Goal: Transaction & Acquisition: Book appointment/travel/reservation

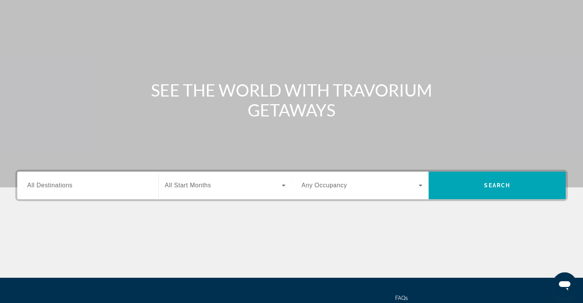
scroll to position [111, 0]
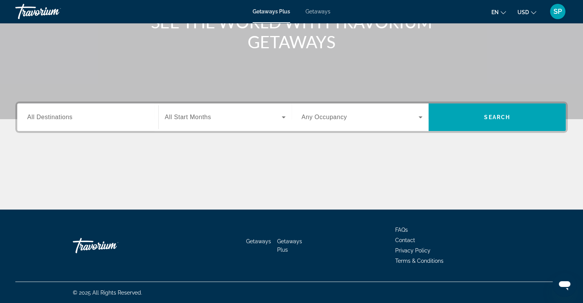
click at [560, 9] on span "SP" at bounding box center [558, 12] width 8 height 8
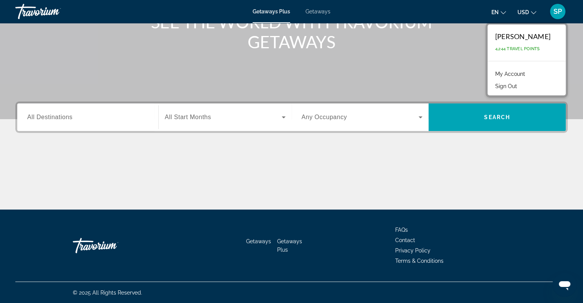
click at [511, 73] on link "My Account" at bounding box center [511, 74] width 38 height 10
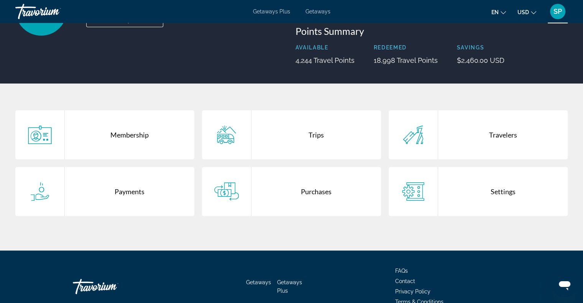
scroll to position [129, 0]
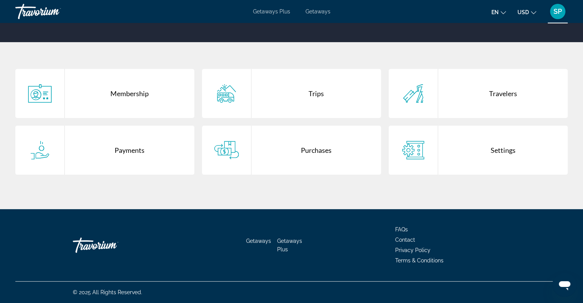
click at [425, 260] on span "Terms & Conditions" at bounding box center [419, 261] width 48 height 6
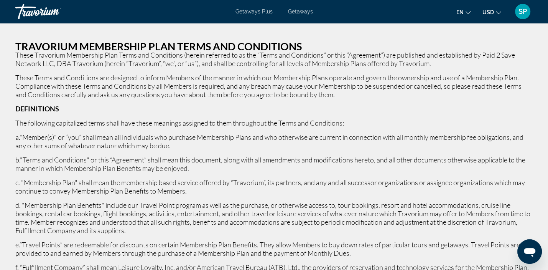
click at [176, 135] on p "a."Member(s)" or “you” shall mean all individuals who purchase Membership Plans…" at bounding box center [273, 141] width 517 height 17
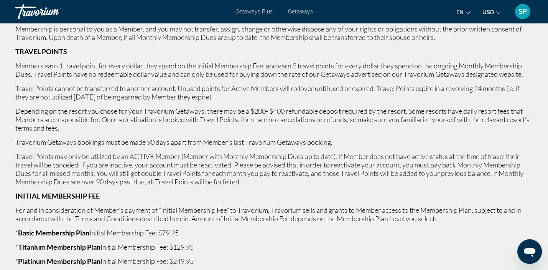
scroll to position [652, 0]
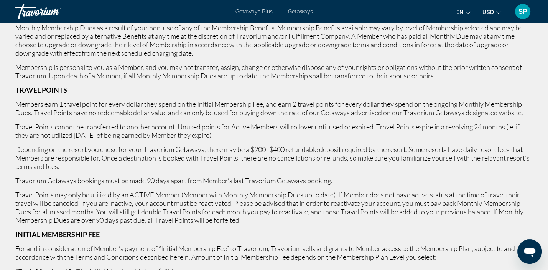
click at [255, 10] on span "Getaways Plus" at bounding box center [253, 11] width 37 height 6
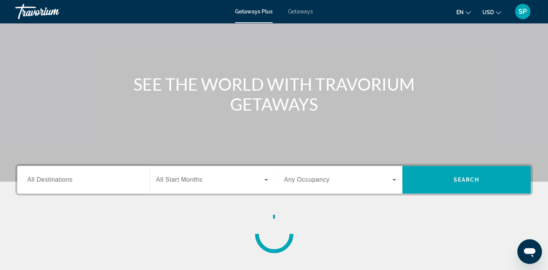
scroll to position [145, 0]
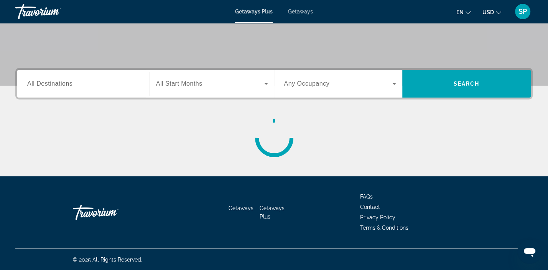
click at [51, 95] on div "Destination All Destinations" at bounding box center [83, 84] width 125 height 28
click at [52, 87] on label "Destination All Destinations" at bounding box center [49, 83] width 45 height 7
click at [52, 87] on input "Destination All Destinations" at bounding box center [83, 83] width 112 height 9
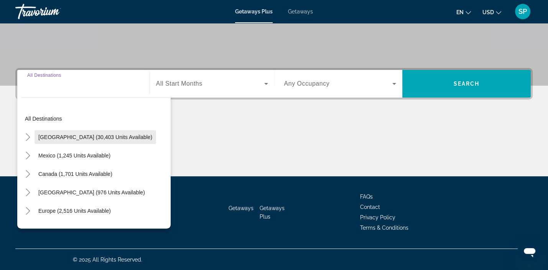
click at [71, 135] on span "[GEOGRAPHIC_DATA] (30,403 units available)" at bounding box center [95, 137] width 114 height 6
type input "**********"
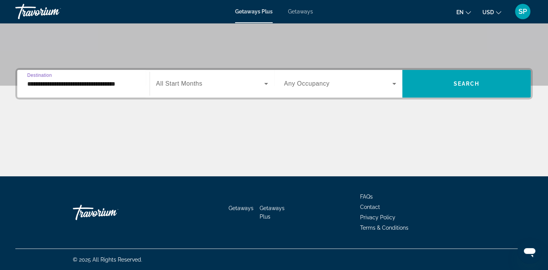
click at [199, 84] on span "All Start Months" at bounding box center [179, 83] width 46 height 7
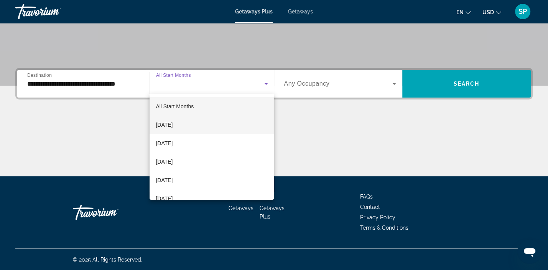
click at [173, 124] on span "[DATE]" at bounding box center [164, 124] width 17 height 9
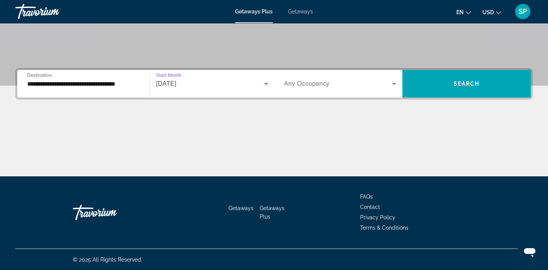
click at [297, 88] on div "Search widget" at bounding box center [340, 83] width 112 height 21
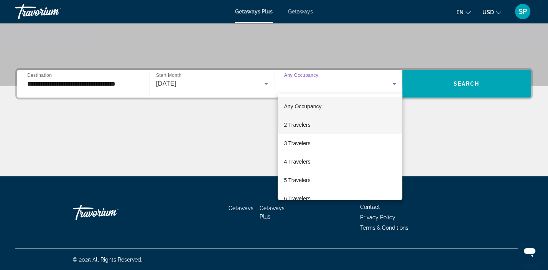
click at [307, 126] on span "2 Travelers" at bounding box center [297, 124] width 26 height 9
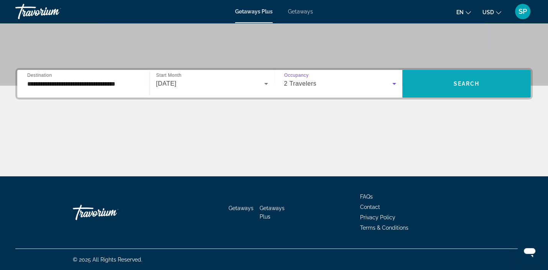
click at [464, 89] on span "Search widget" at bounding box center [466, 83] width 128 height 18
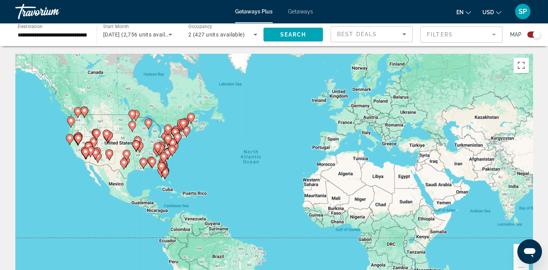
click at [96, 146] on gmp-advanced-marker "Main content" at bounding box center [94, 143] width 8 height 12
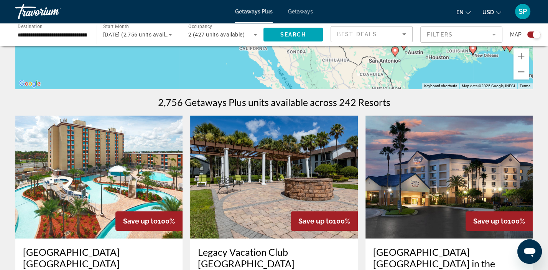
scroll to position [230, 0]
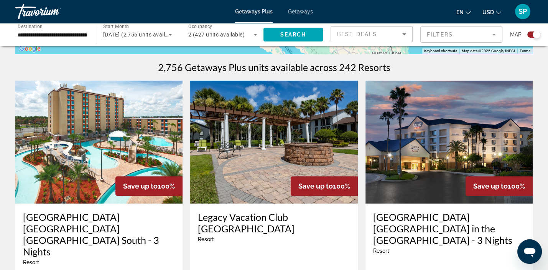
click at [104, 174] on img "Main content" at bounding box center [98, 142] width 167 height 123
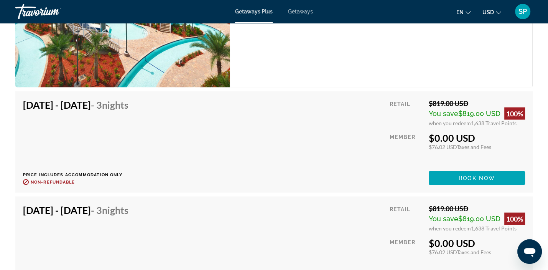
scroll to position [1266, 0]
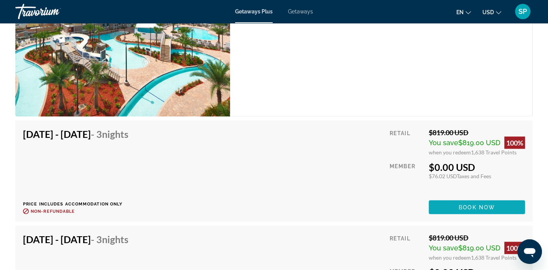
click at [459, 204] on span "Book now" at bounding box center [477, 207] width 36 height 6
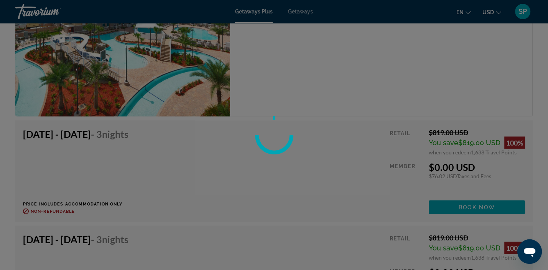
click at [482, 151] on div at bounding box center [274, 135] width 548 height 270
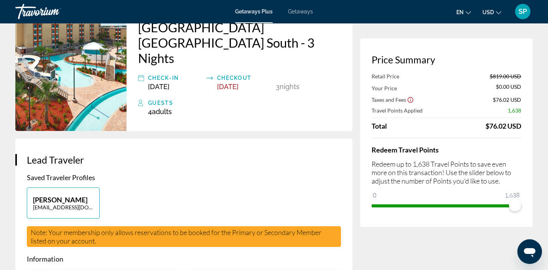
scroll to position [345, 0]
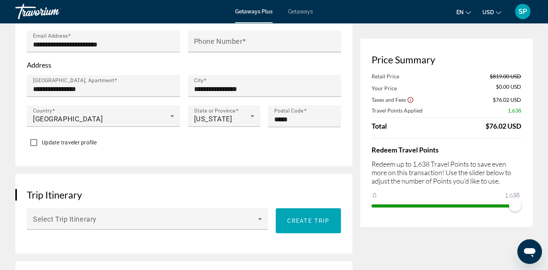
click at [428, 181] on p "Redeem up to 1,638 Travel Points to save even more on this transaction! Use the…" at bounding box center [447, 172] width 150 height 25
click at [408, 170] on p "Redeem up to 1,638 Travel Points to save even more on this transaction! Use the…" at bounding box center [447, 172] width 150 height 25
click at [406, 176] on p "Redeem up to 1,638 Travel Points to save even more on this transaction! Use the…" at bounding box center [447, 172] width 150 height 25
drag, startPoint x: 514, startPoint y: 205, endPoint x: 544, endPoint y: 222, distance: 34.7
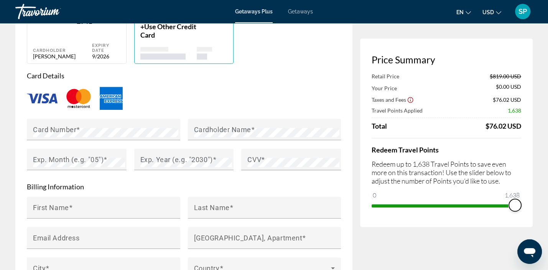
scroll to position [767, 0]
